Goal: Transaction & Acquisition: Purchase product/service

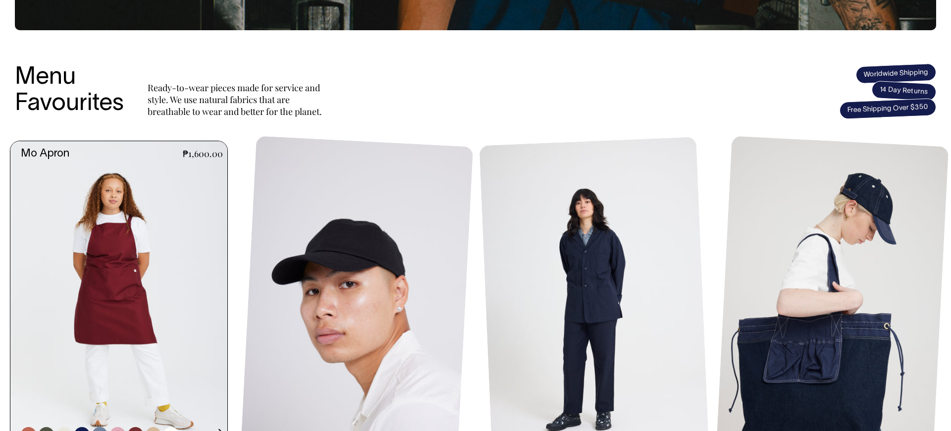
click at [122, 204] on link at bounding box center [121, 303] width 223 height 325
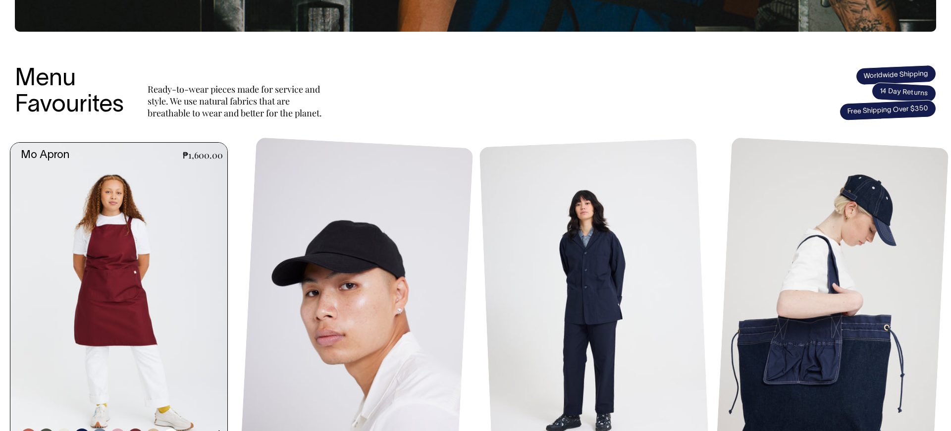
scroll to position [356, 0]
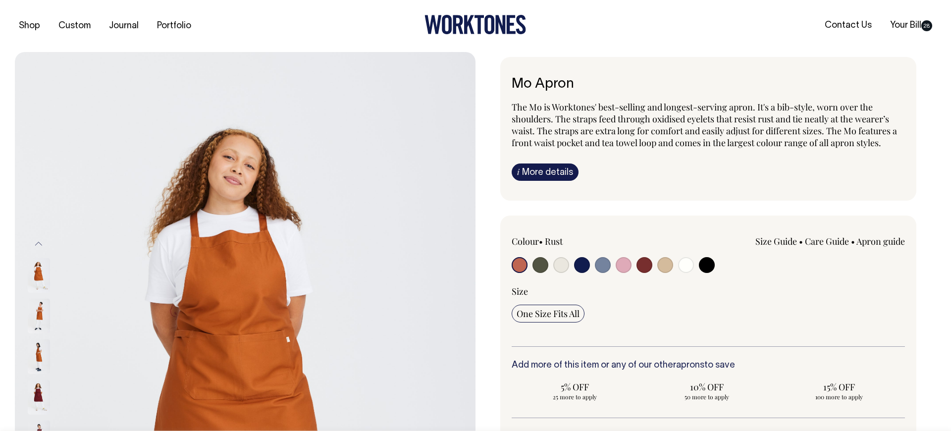
click at [44, 312] on img at bounding box center [39, 316] width 22 height 35
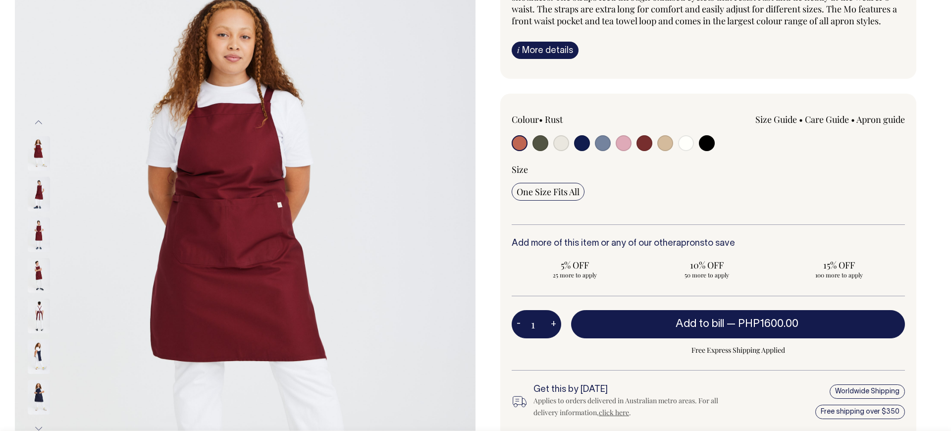
scroll to position [122, 0]
